Goal: Ask a question

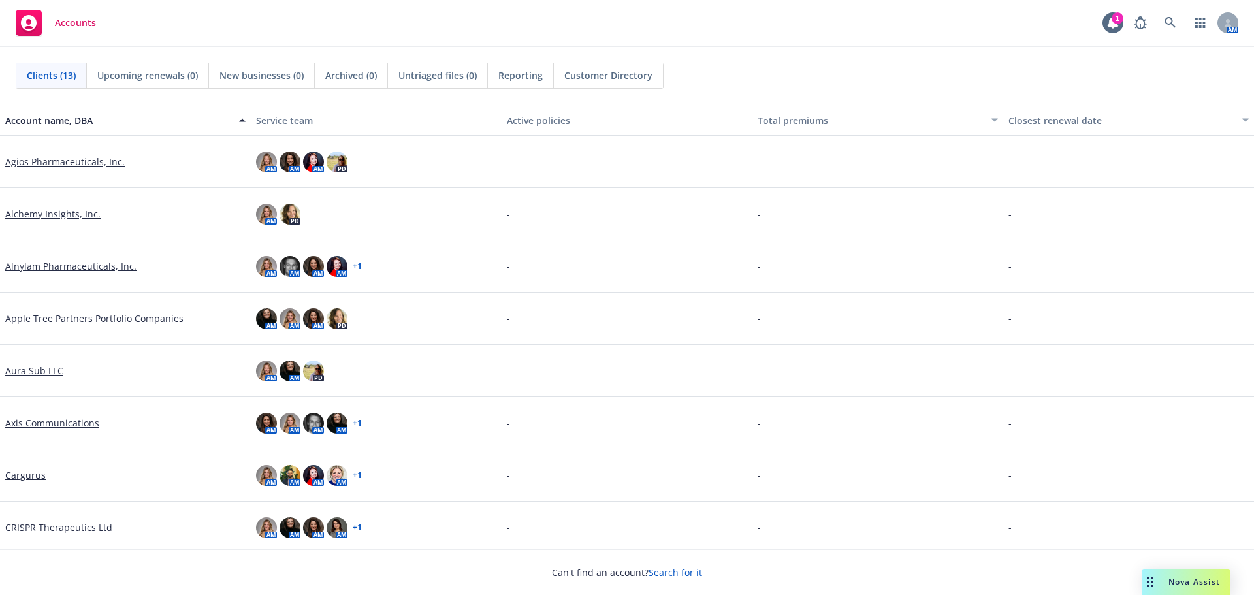
click at [1156, 580] on div "Drag to move" at bounding box center [1150, 582] width 16 height 26
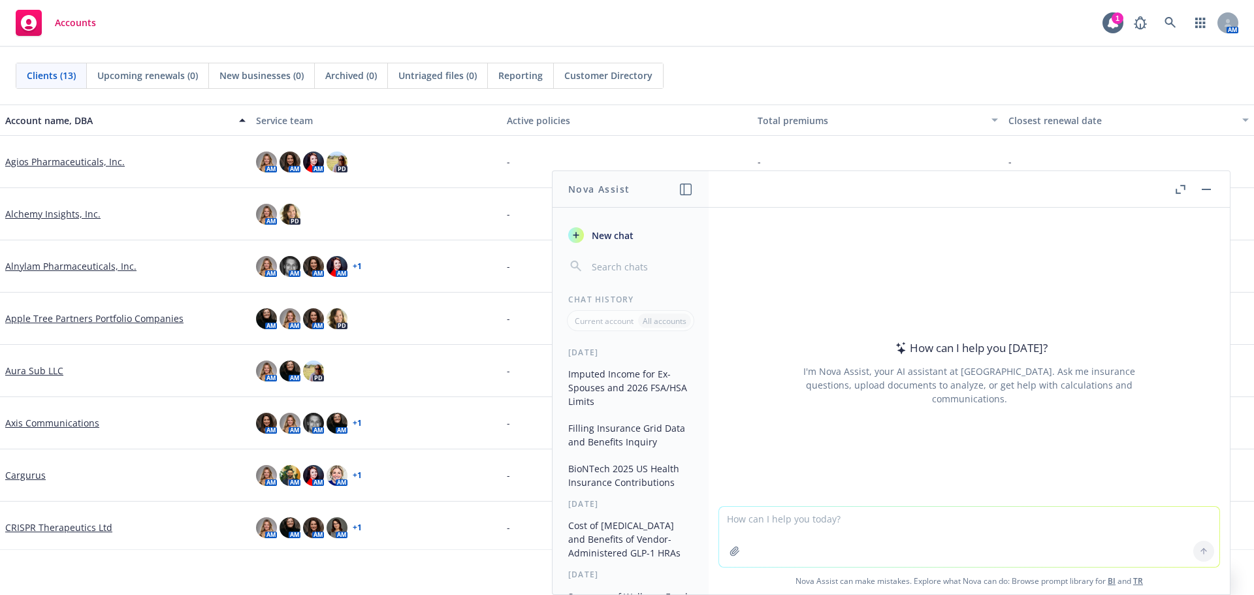
click at [1036, 513] on textarea at bounding box center [969, 537] width 500 height 60
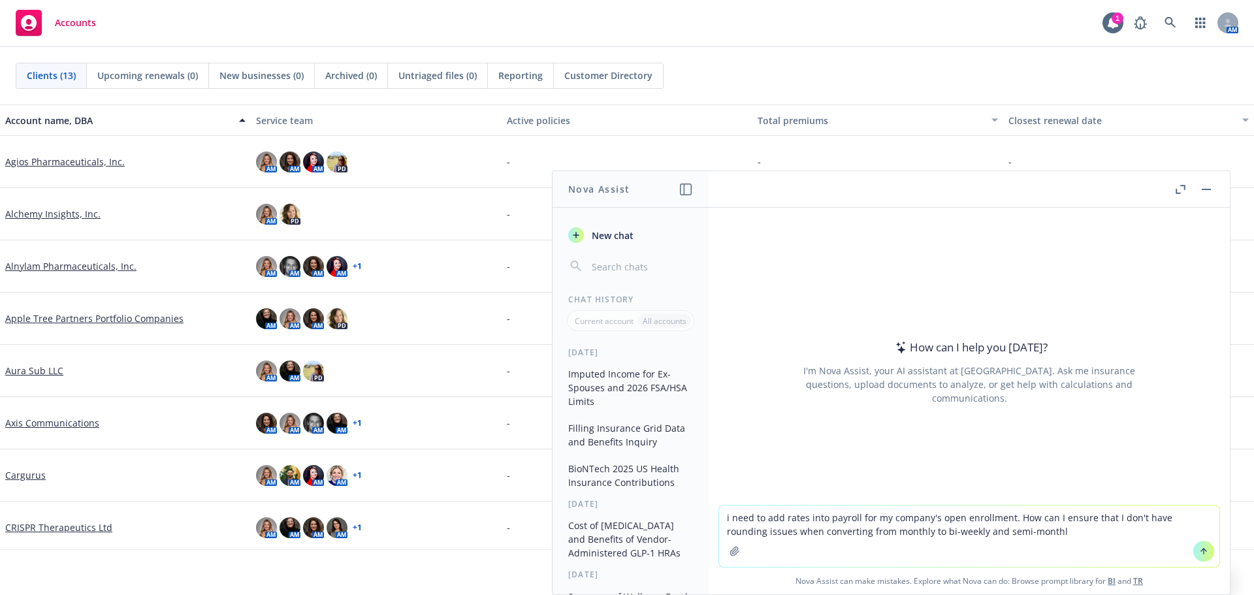
type textarea "i need to add rates into payroll for my company's open enrollment. How can I en…"
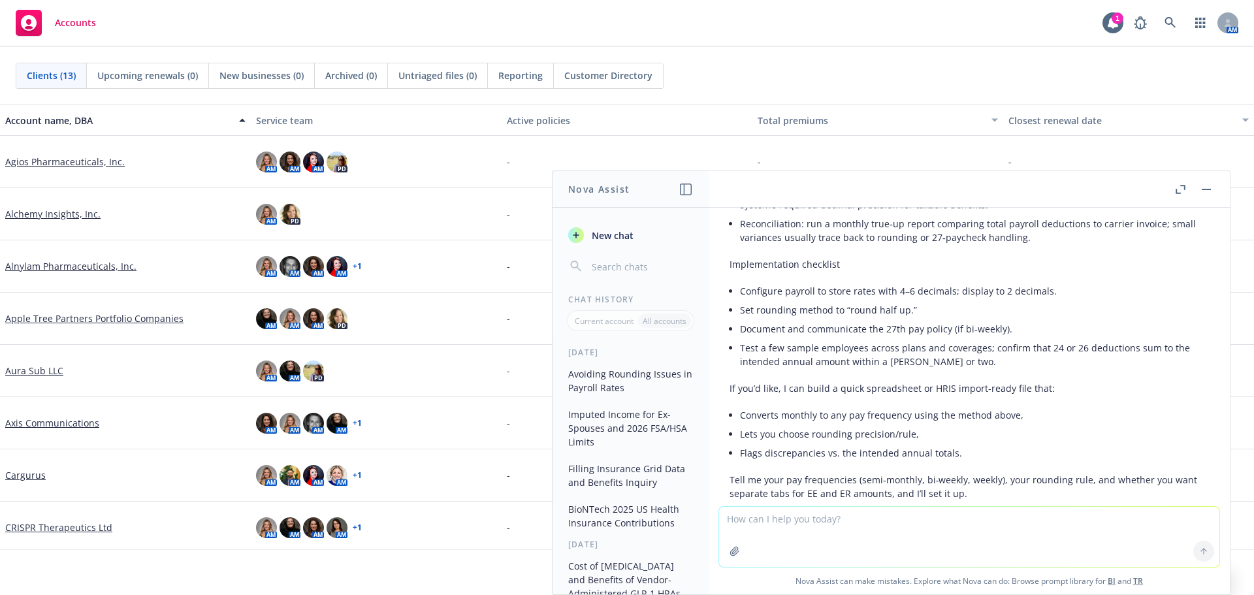
scroll to position [782, 0]
